Goal: Task Accomplishment & Management: Use online tool/utility

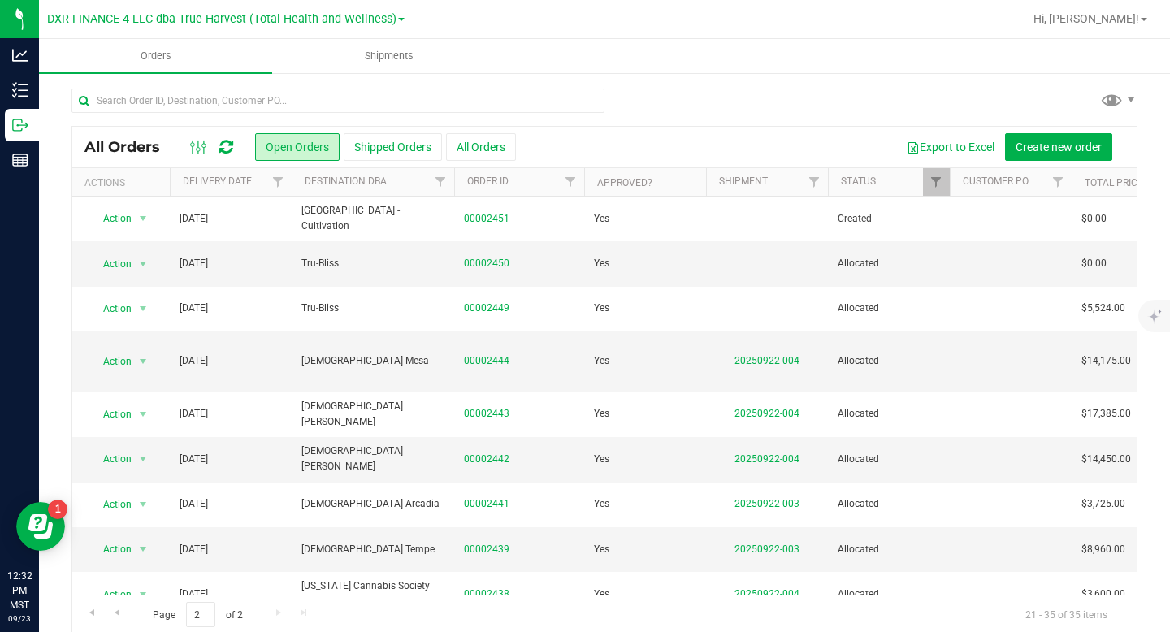
scroll to position [271, 2]
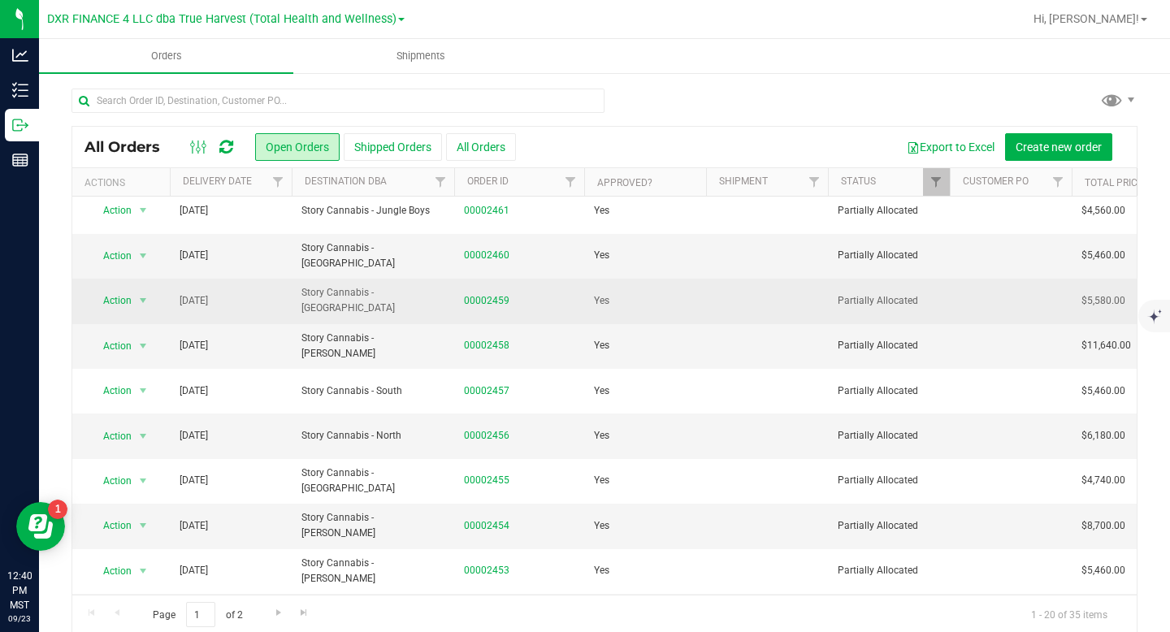
scroll to position [477, 0]
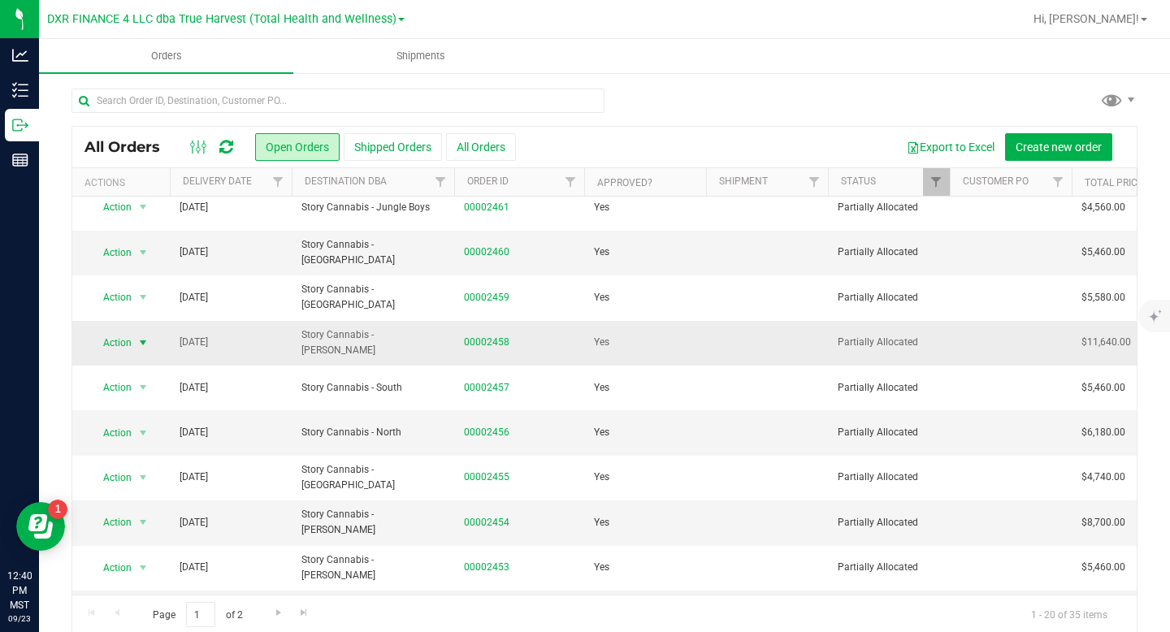
click at [139, 336] on span "select" at bounding box center [142, 342] width 13 height 13
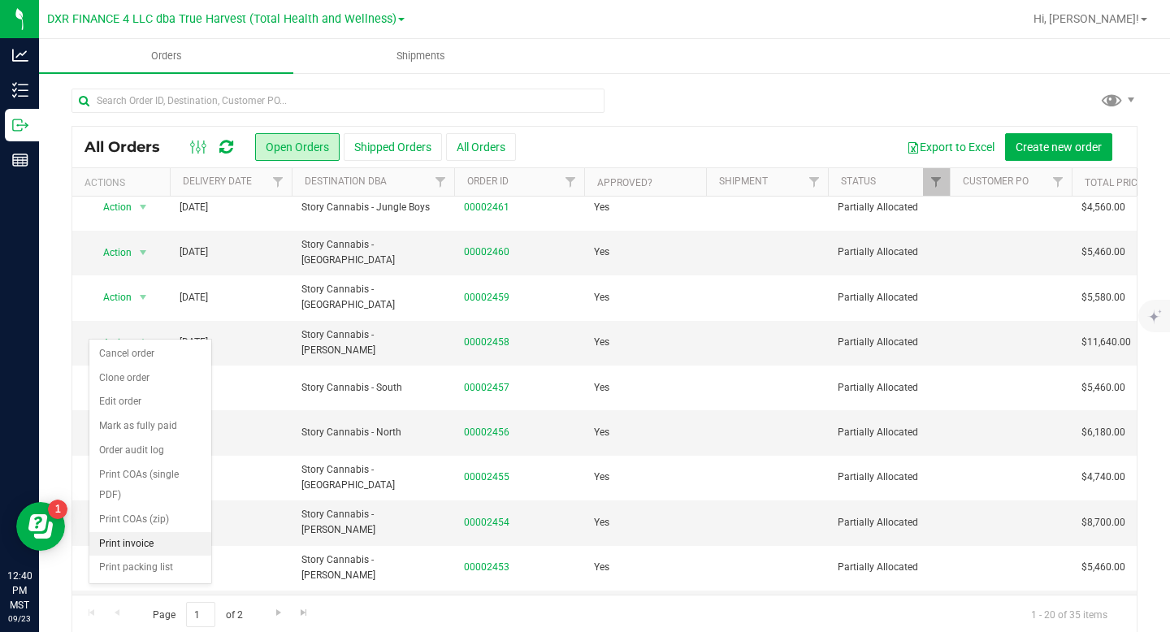
click at [149, 541] on li "Print invoice" at bounding box center [150, 544] width 122 height 24
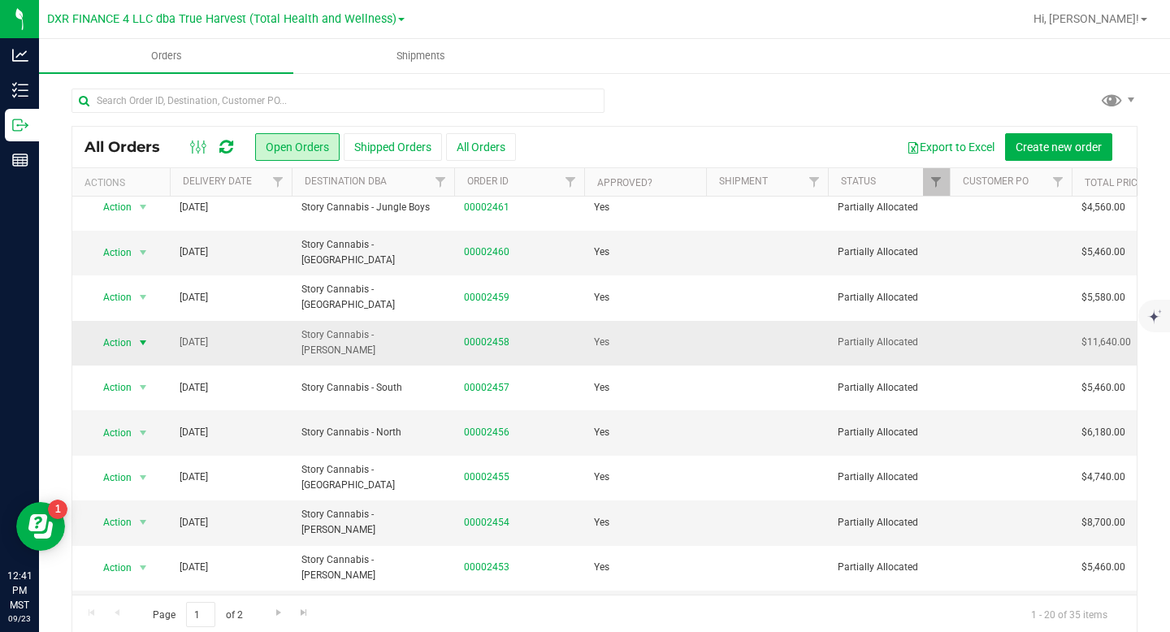
scroll to position [501, 0]
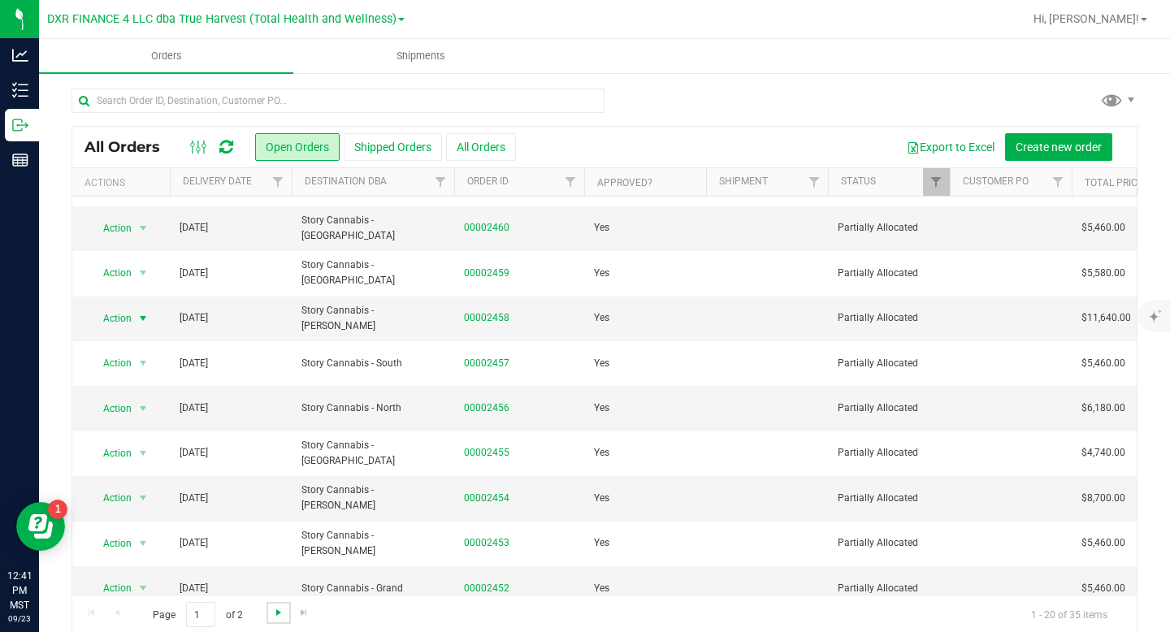
click at [280, 609] on span "Go to the next page" at bounding box center [278, 612] width 13 height 13
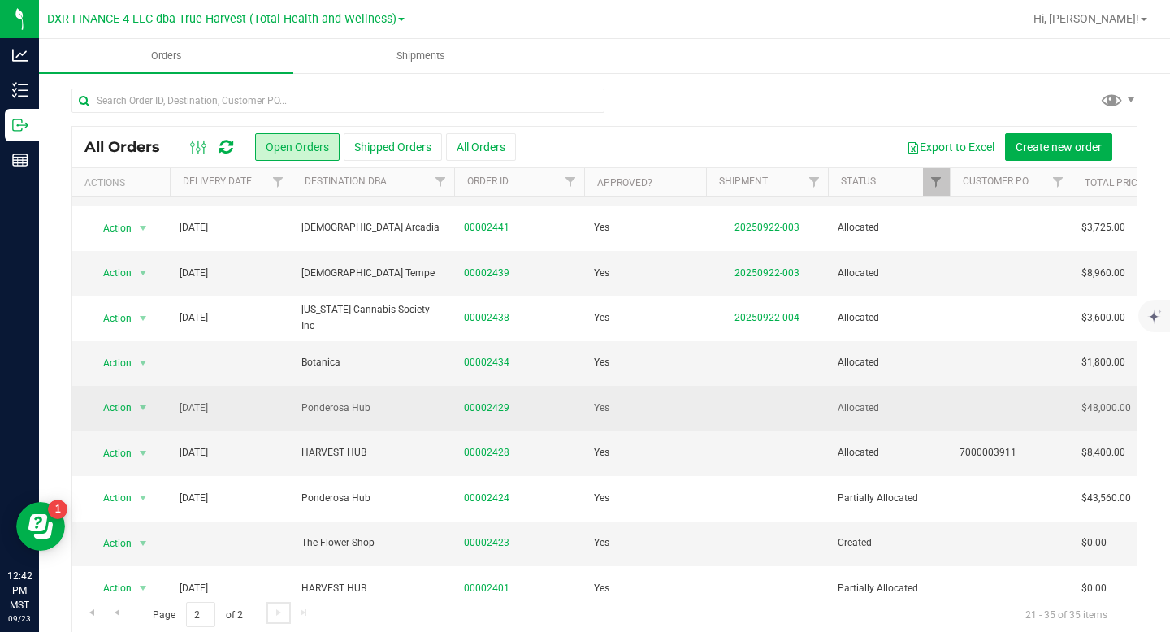
scroll to position [19, 0]
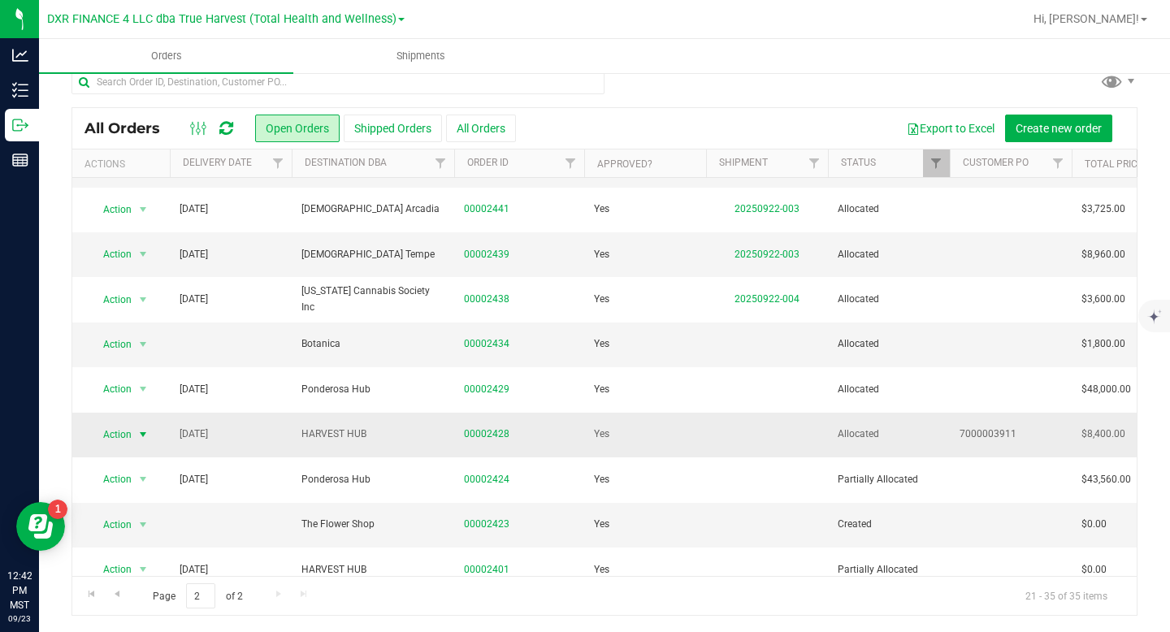
click at [147, 428] on span "select" at bounding box center [142, 434] width 13 height 13
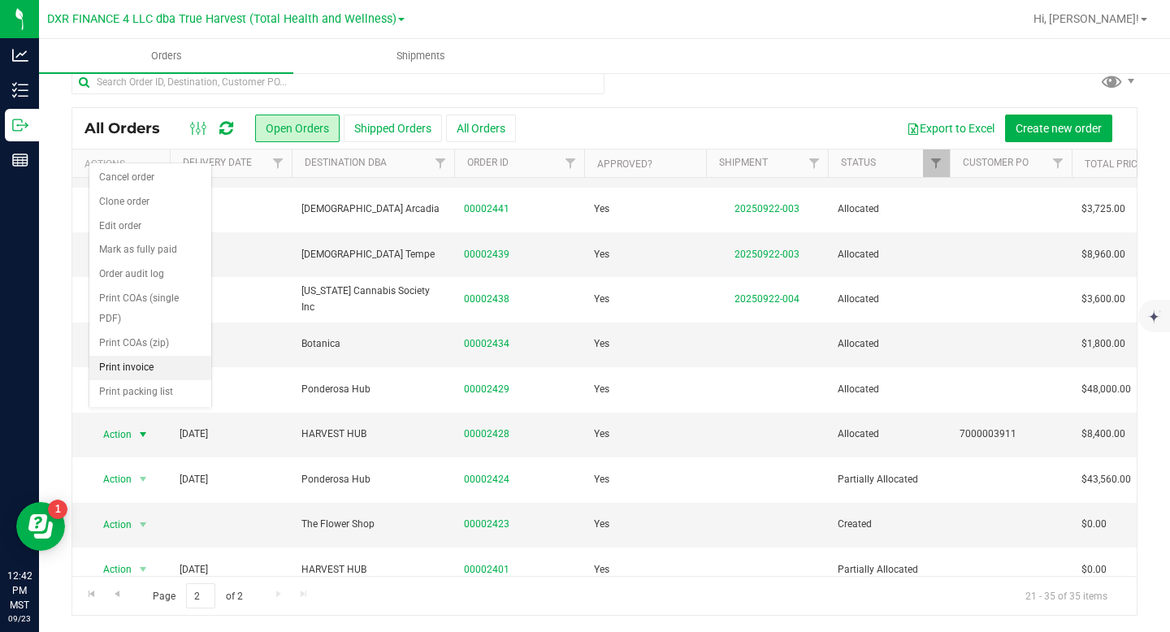
click at [157, 370] on li "Print invoice" at bounding box center [150, 368] width 122 height 24
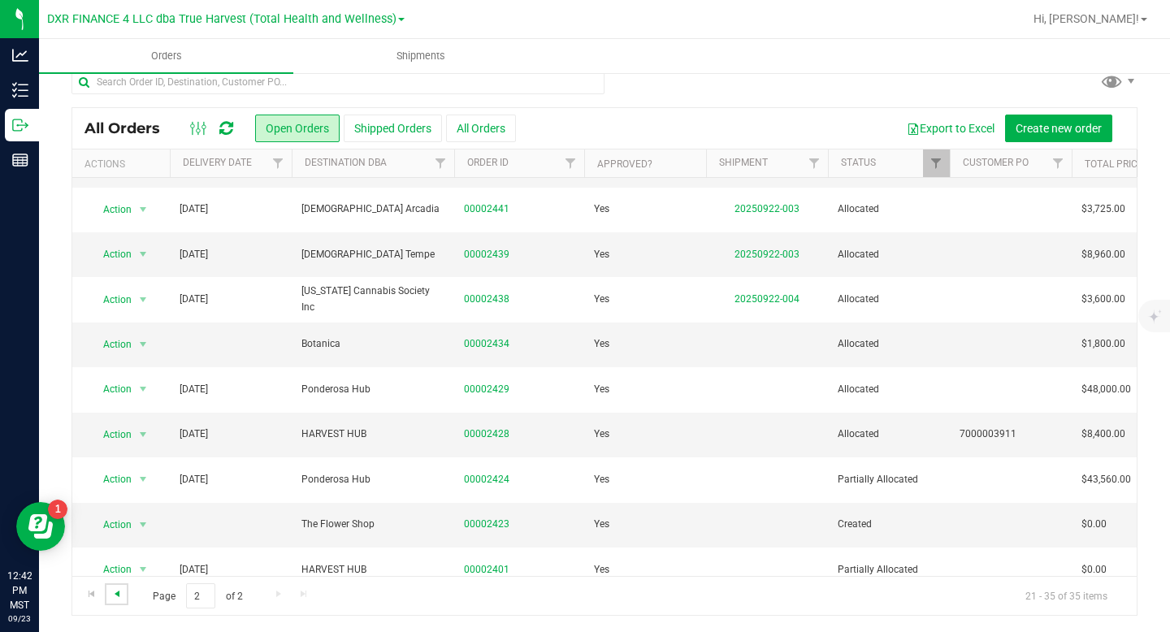
click at [117, 598] on span "Go to the previous page" at bounding box center [116, 593] width 13 height 13
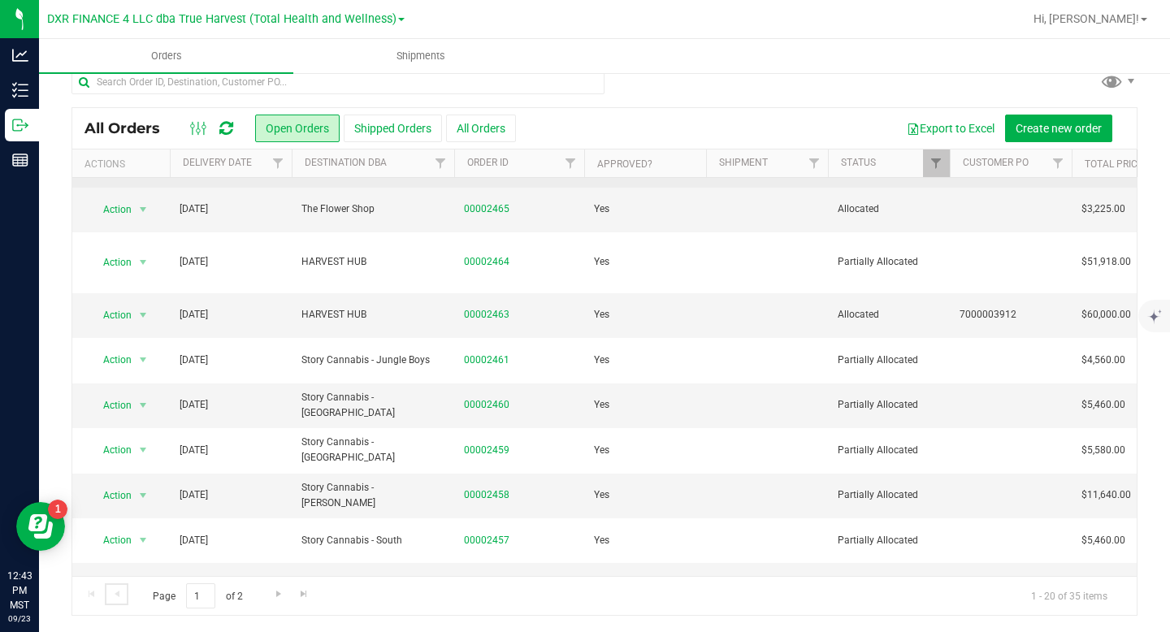
scroll to position [310, 0]
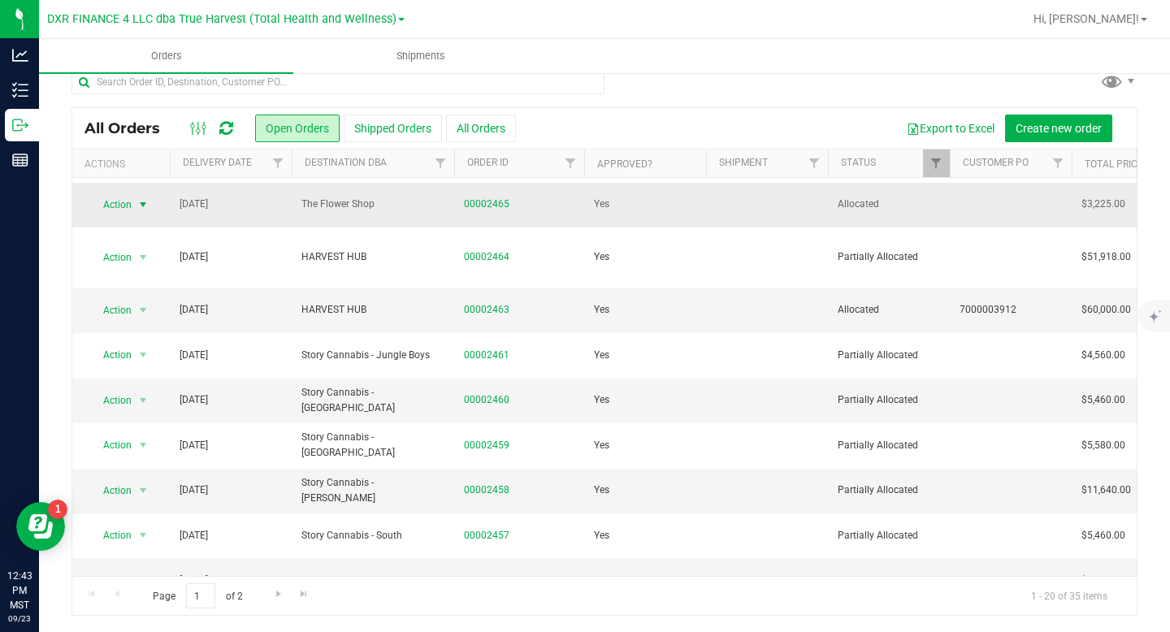
click at [146, 206] on span "select" at bounding box center [142, 204] width 13 height 13
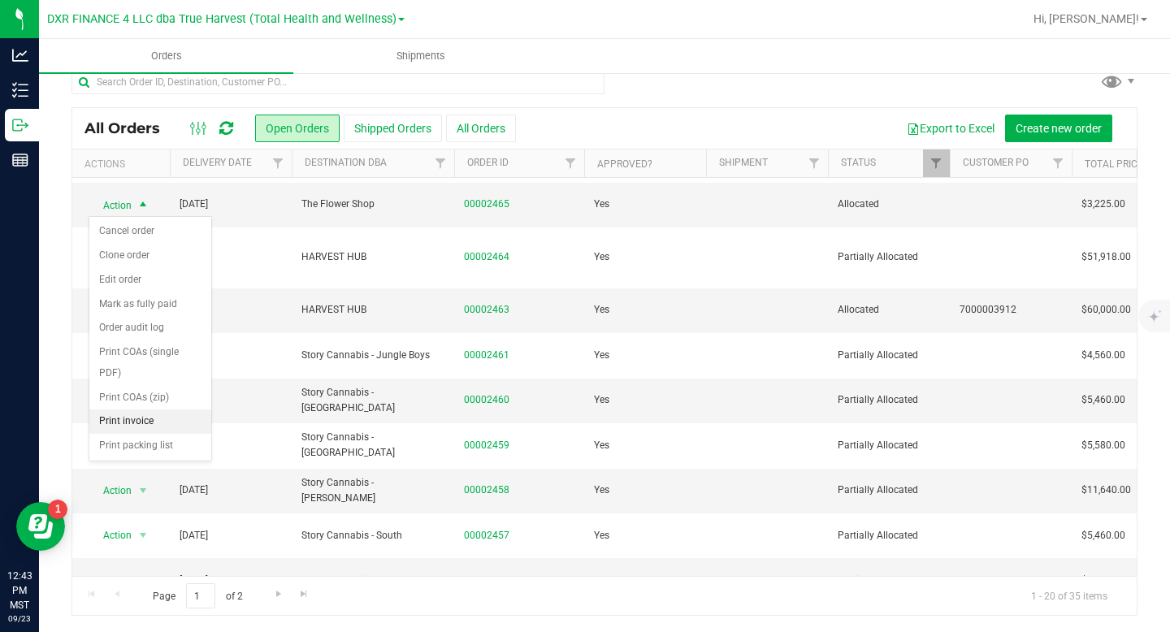
click at [157, 423] on li "Print invoice" at bounding box center [150, 421] width 122 height 24
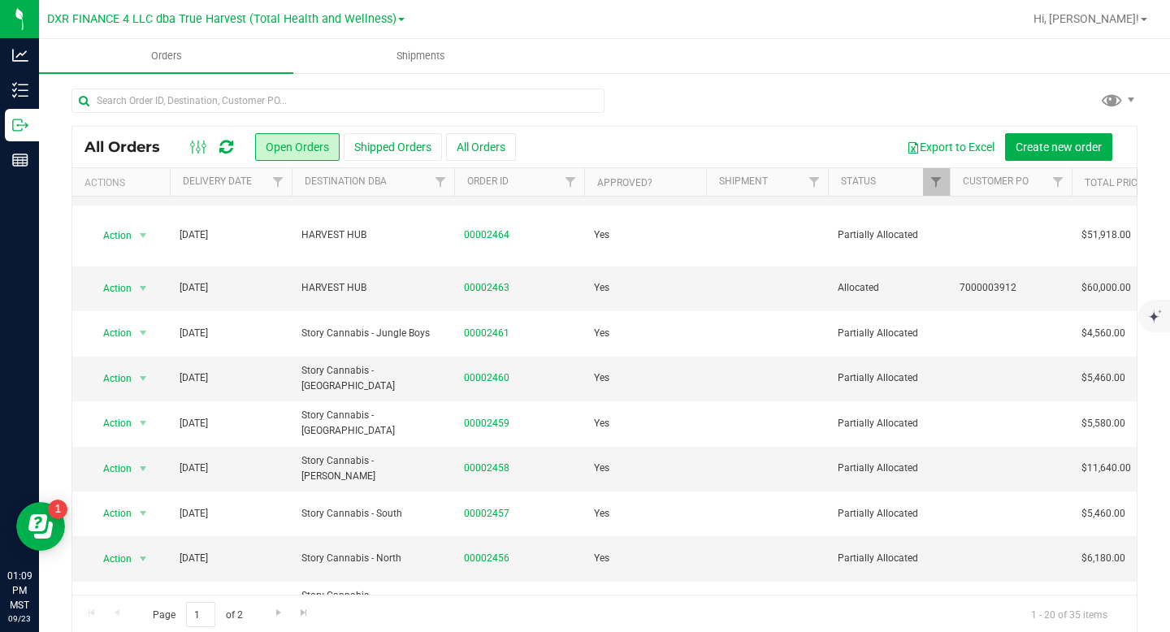
scroll to position [501, 0]
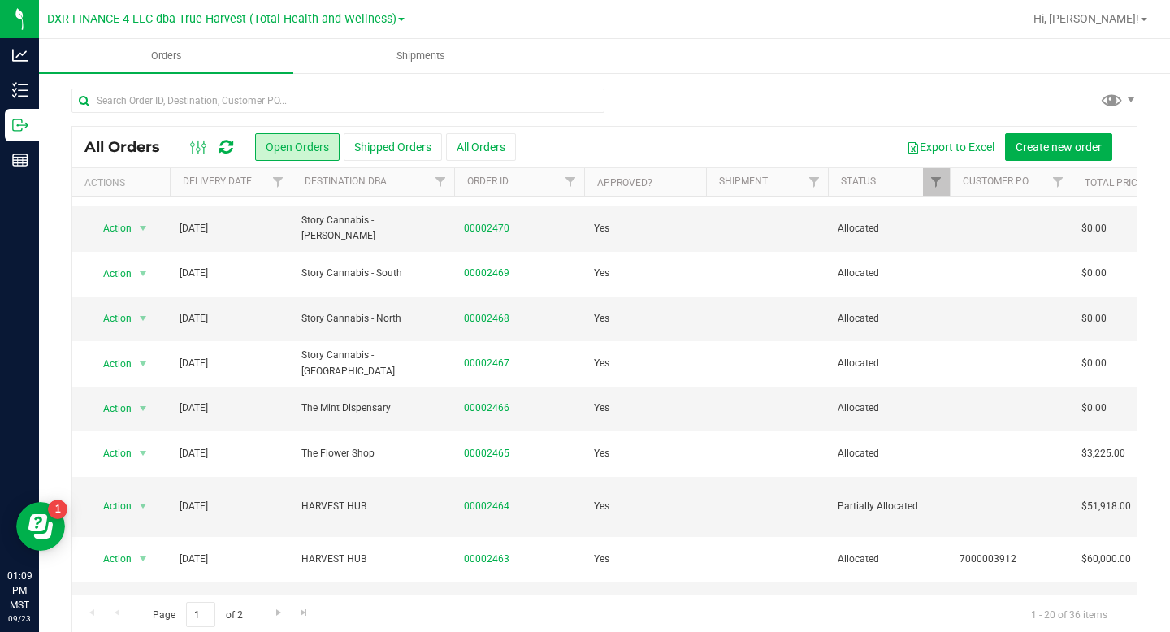
scroll to position [126, 0]
click at [277, 613] on span "Go to the next page" at bounding box center [278, 612] width 13 height 13
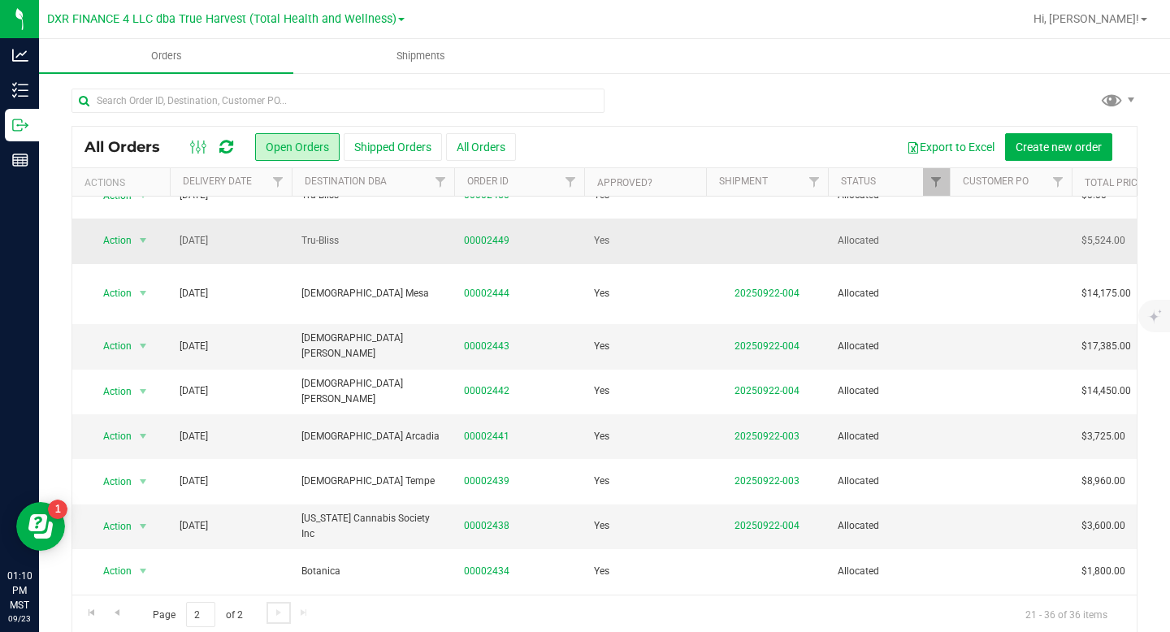
scroll to position [321, 0]
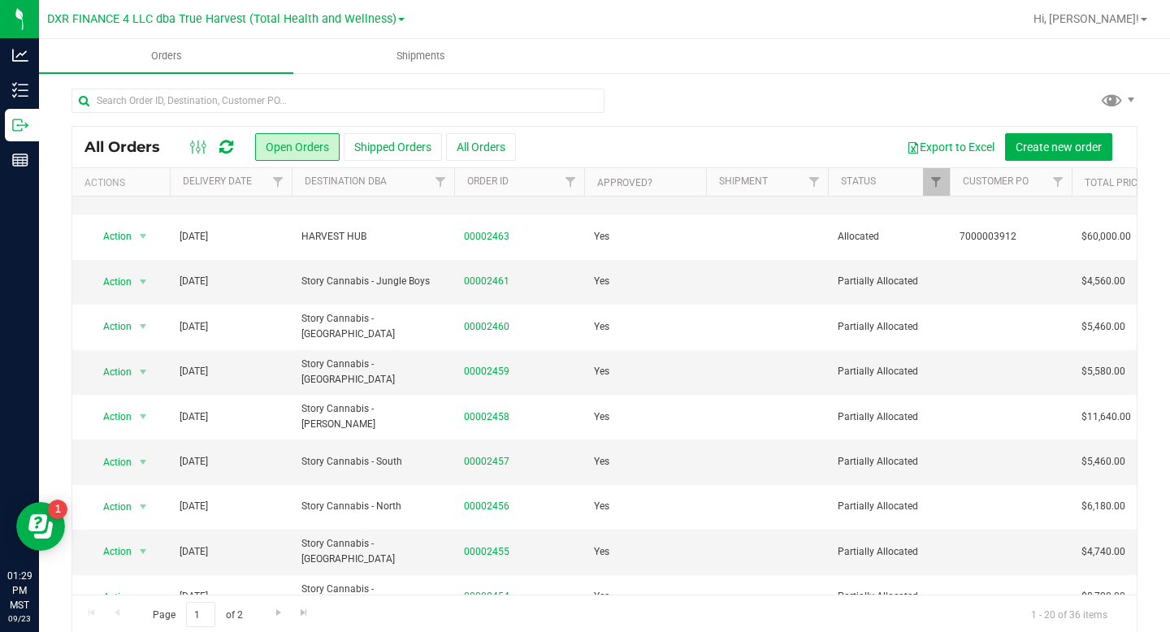
scroll to position [501, 0]
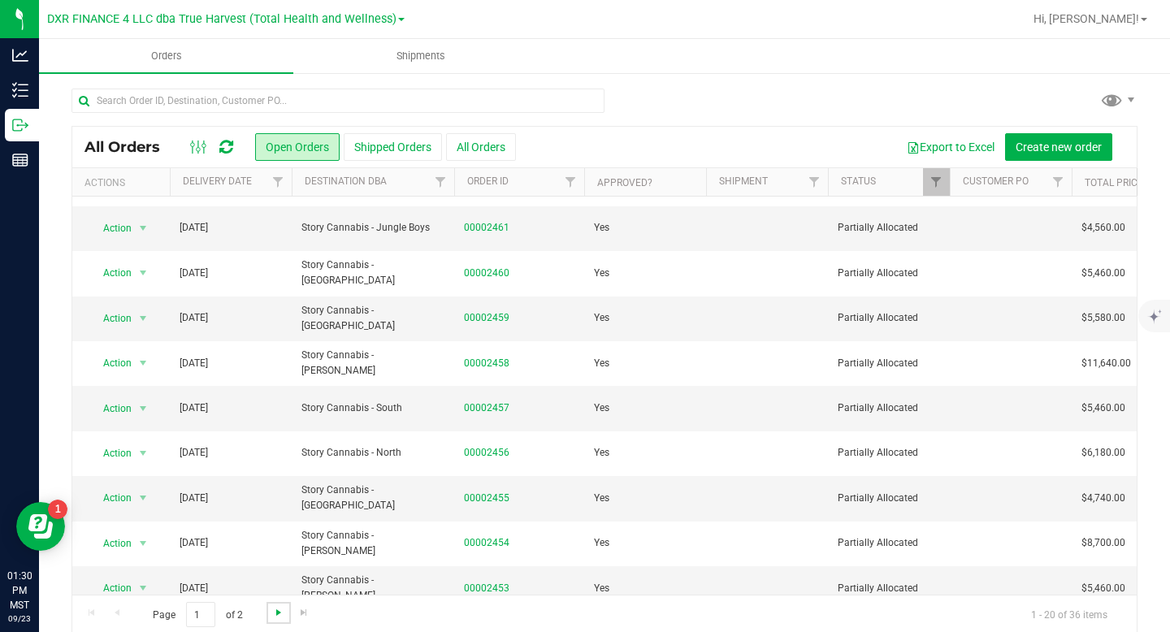
click at [274, 613] on span "Go to the next page" at bounding box center [278, 612] width 13 height 13
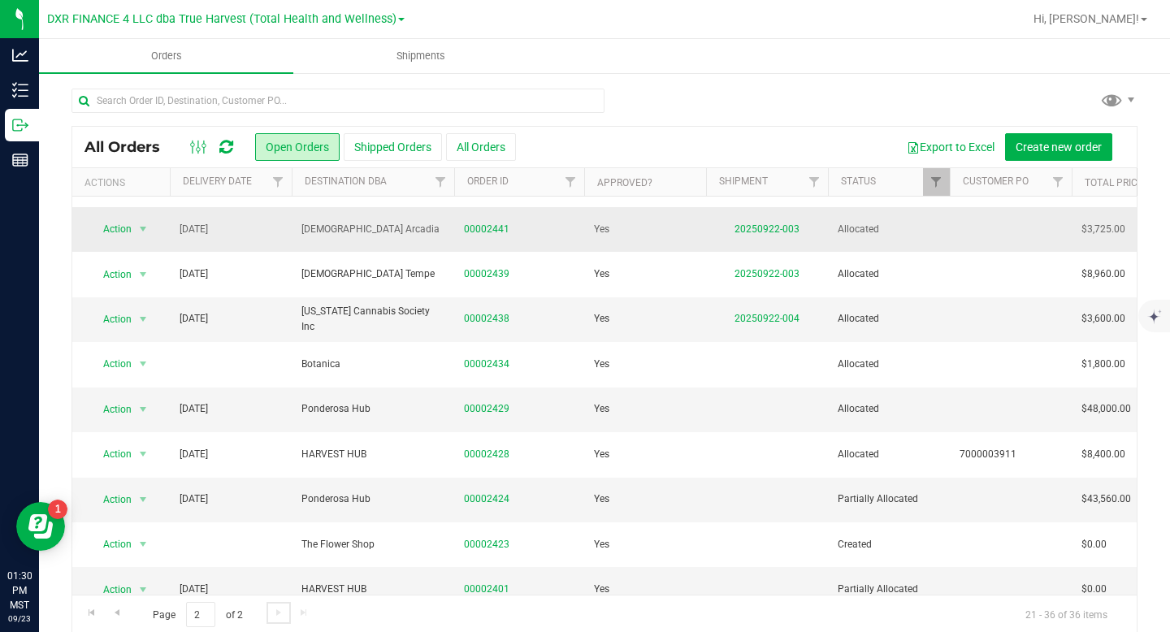
scroll to position [321, 0]
click at [112, 617] on span "Go to the previous page" at bounding box center [116, 612] width 13 height 13
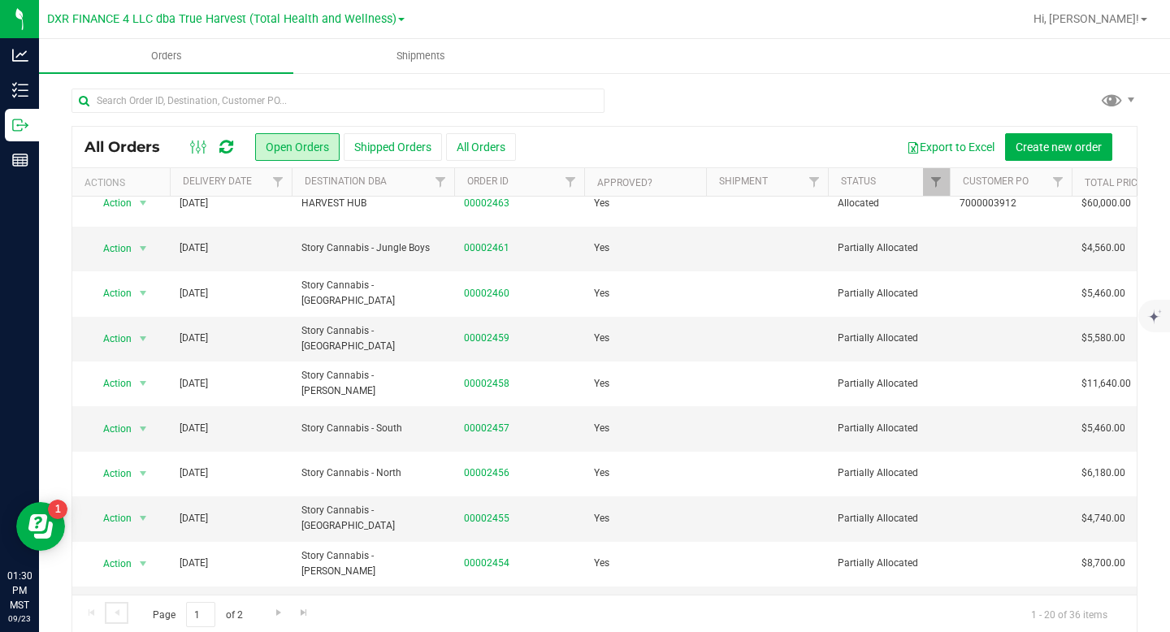
scroll to position [501, 0]
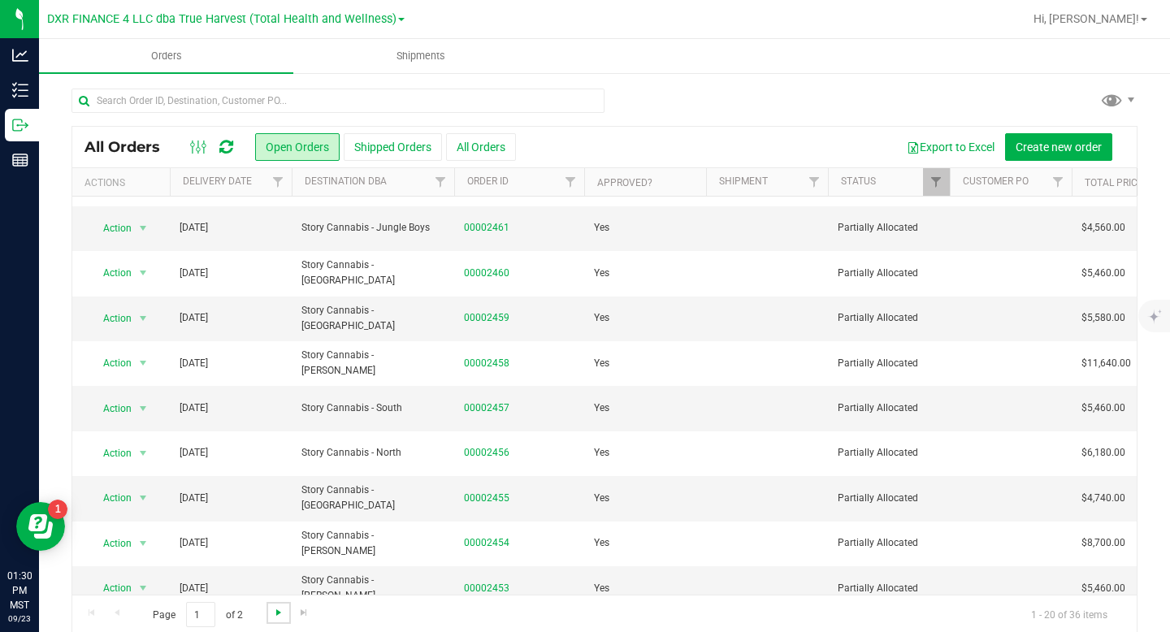
click at [279, 613] on span "Go to the next page" at bounding box center [278, 612] width 13 height 13
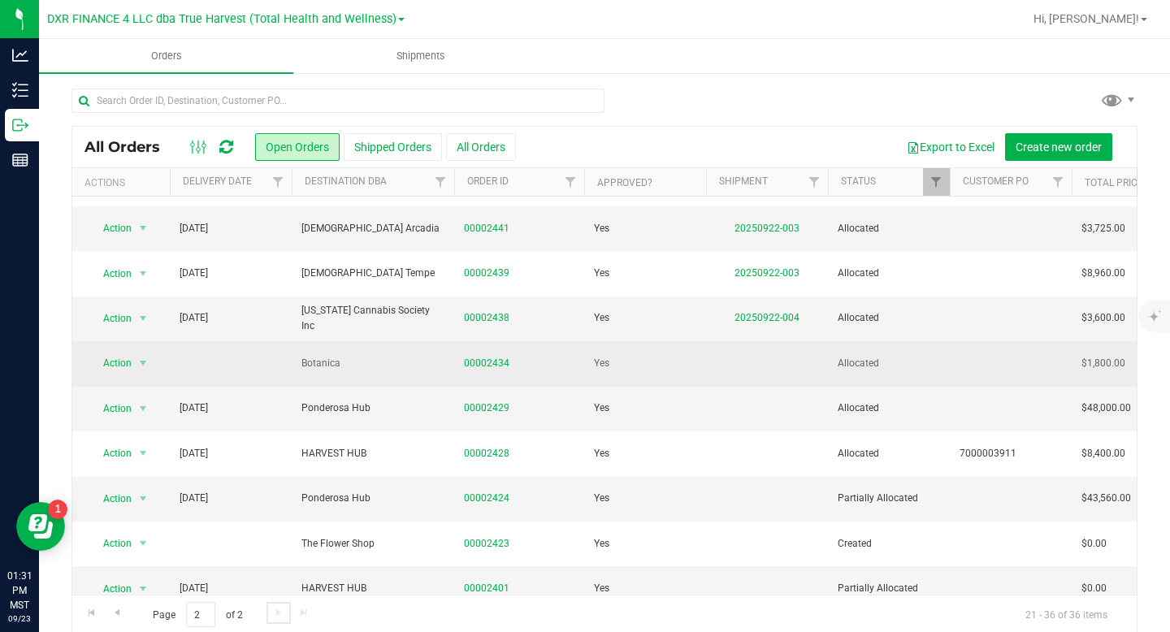
scroll to position [19, 0]
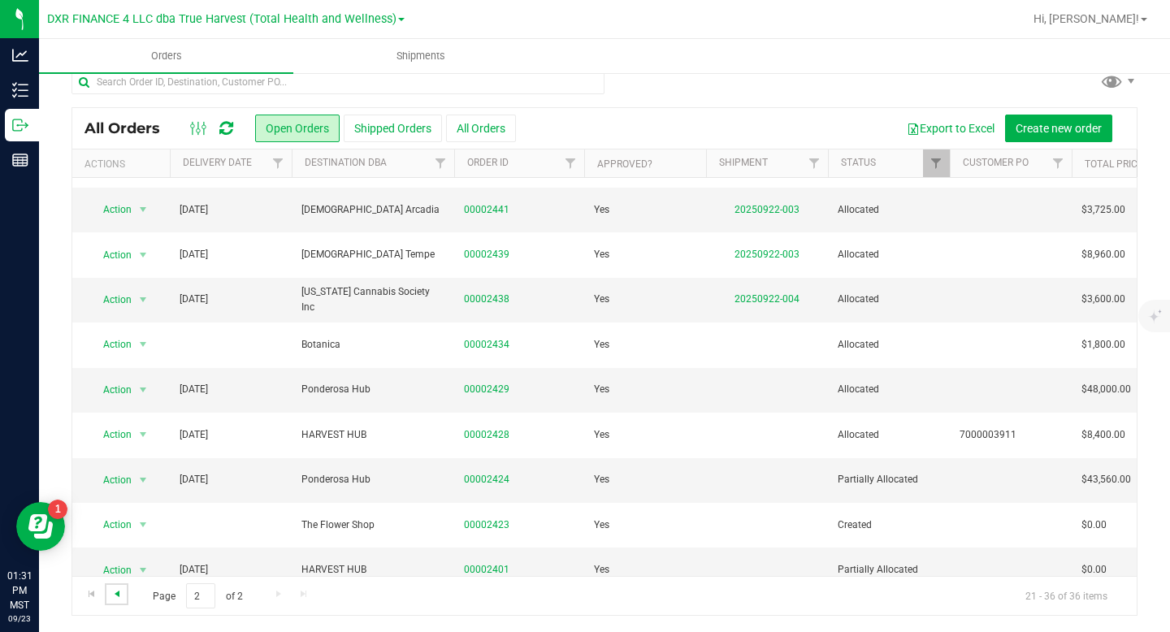
click at [116, 597] on span "Go to the previous page" at bounding box center [116, 593] width 13 height 13
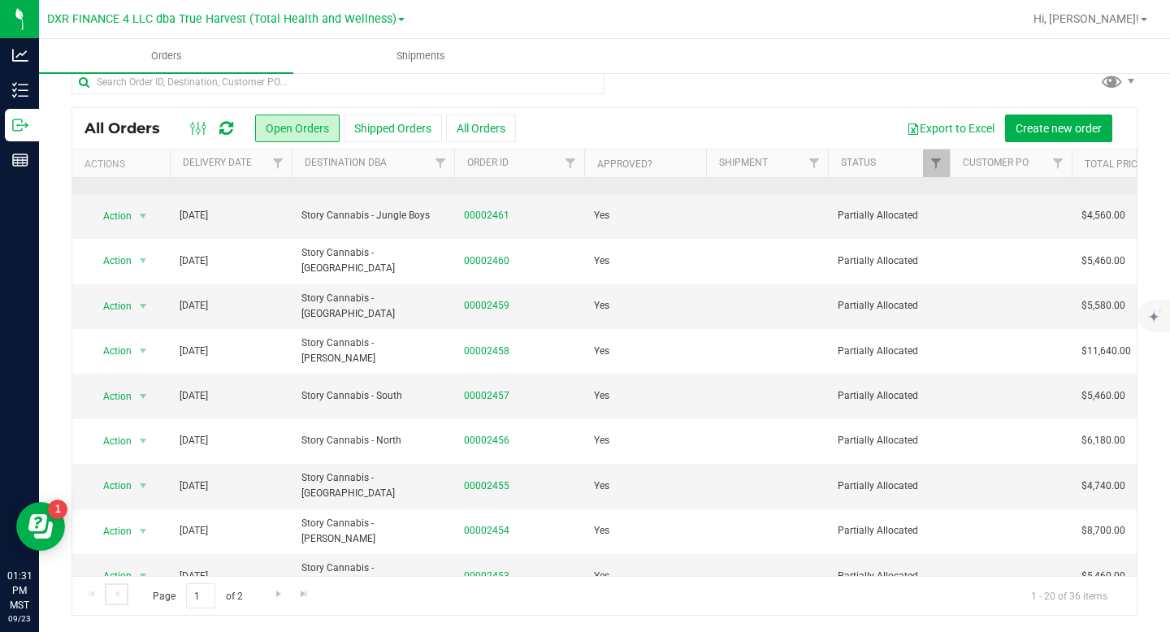
scroll to position [497, 0]
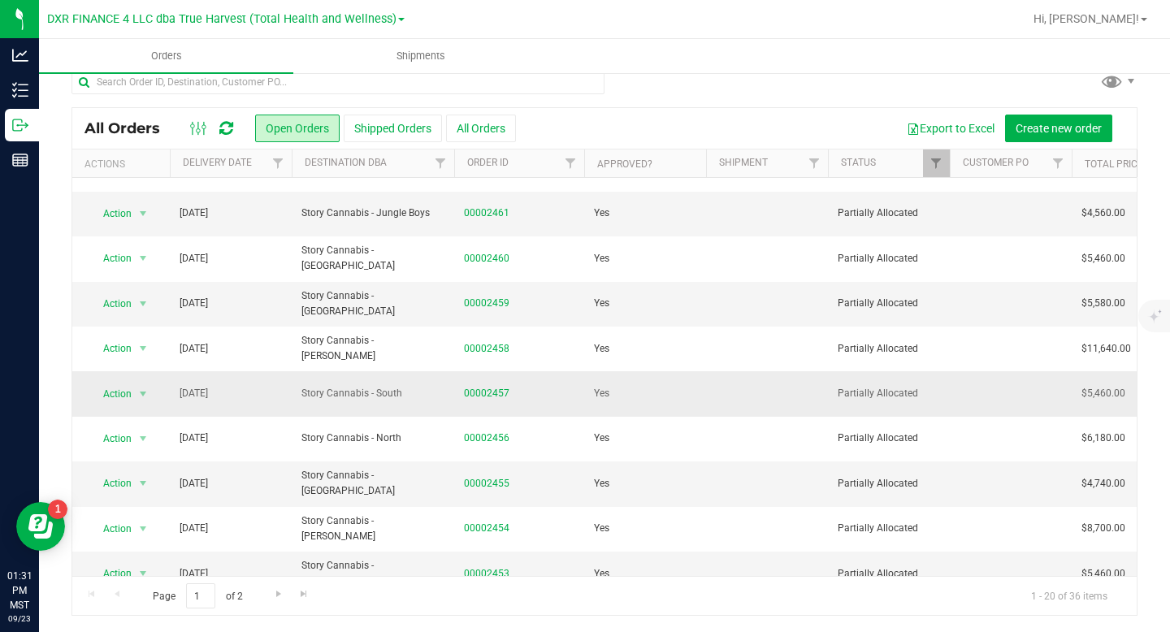
click at [535, 386] on span "00002457" at bounding box center [519, 393] width 110 height 15
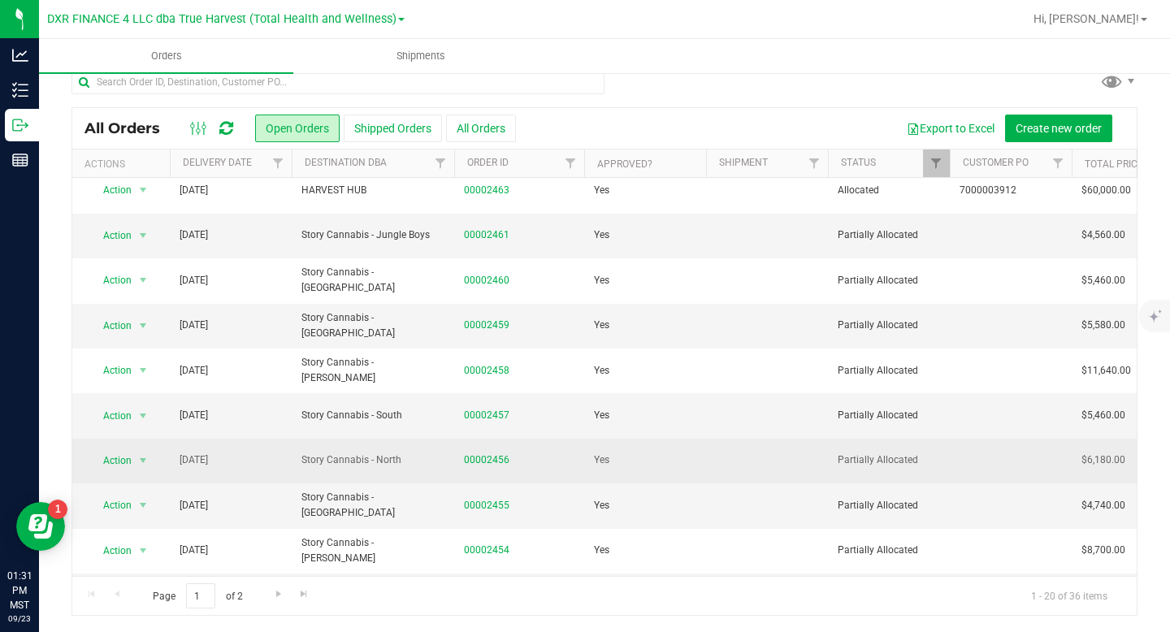
scroll to position [501, 0]
